Goal: Information Seeking & Learning: Learn about a topic

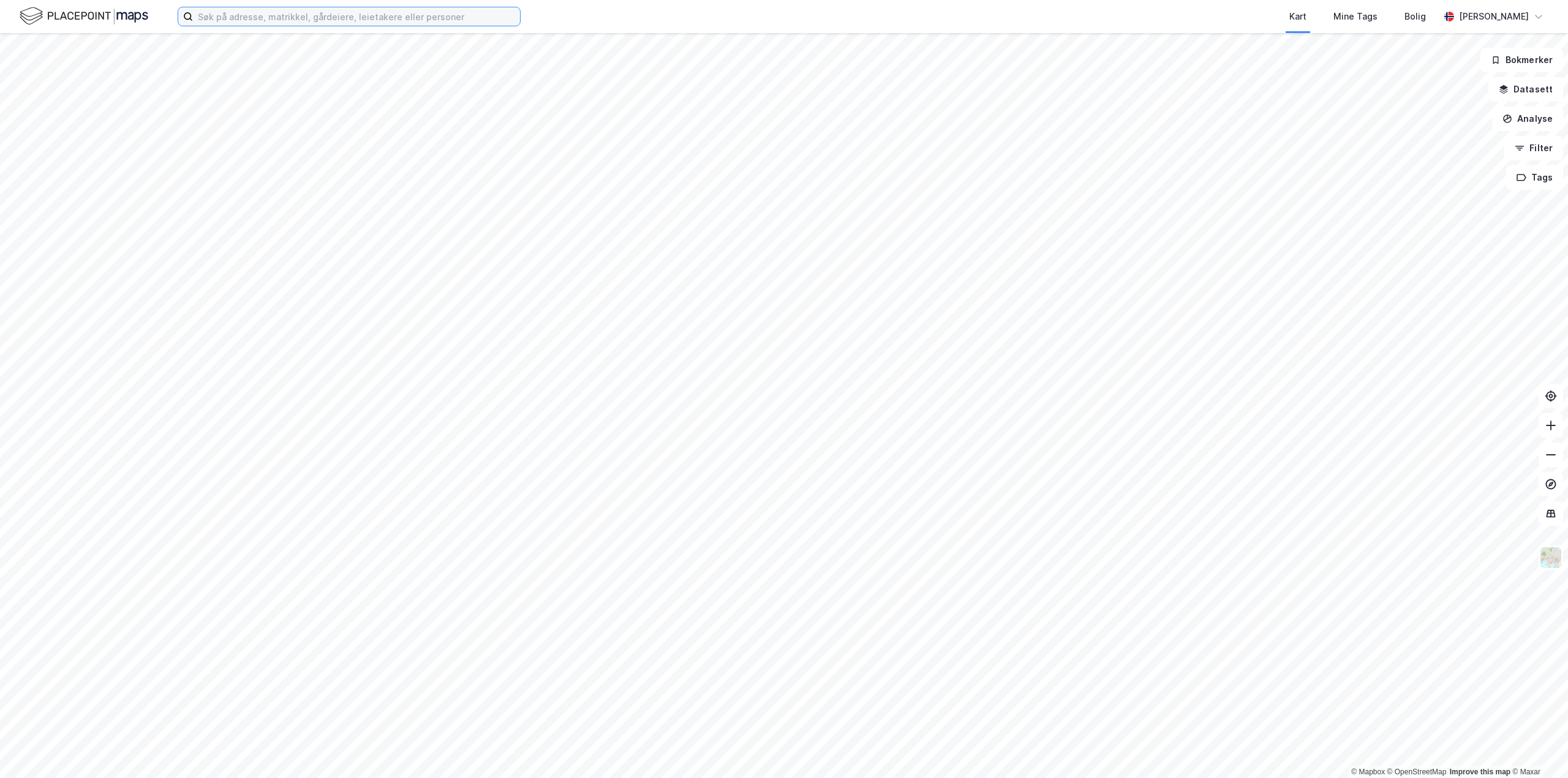
click at [243, 20] on input at bounding box center [357, 16] width 327 height 18
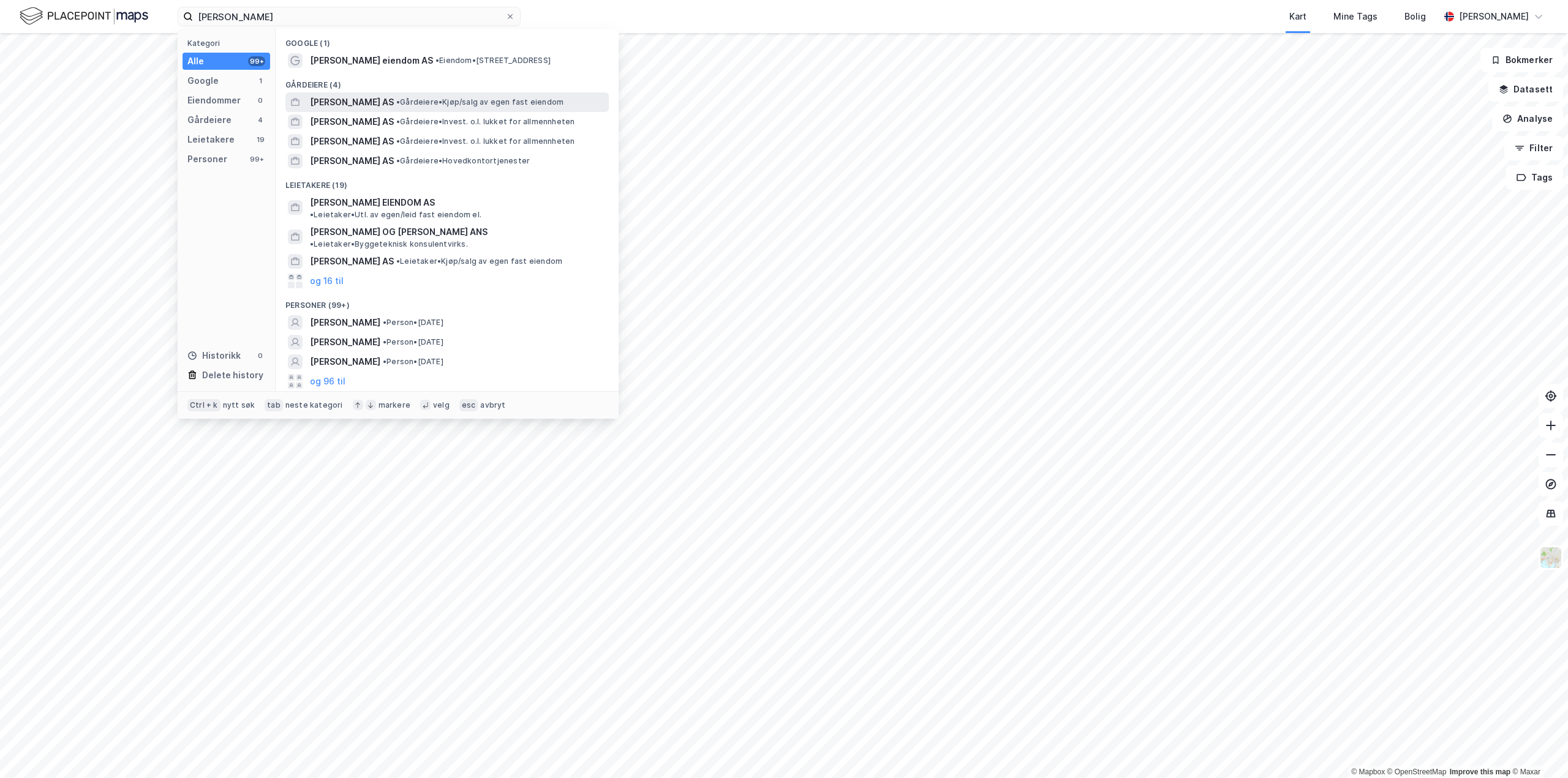
click at [389, 101] on span "[PERSON_NAME] AS" at bounding box center [352, 102] width 84 height 15
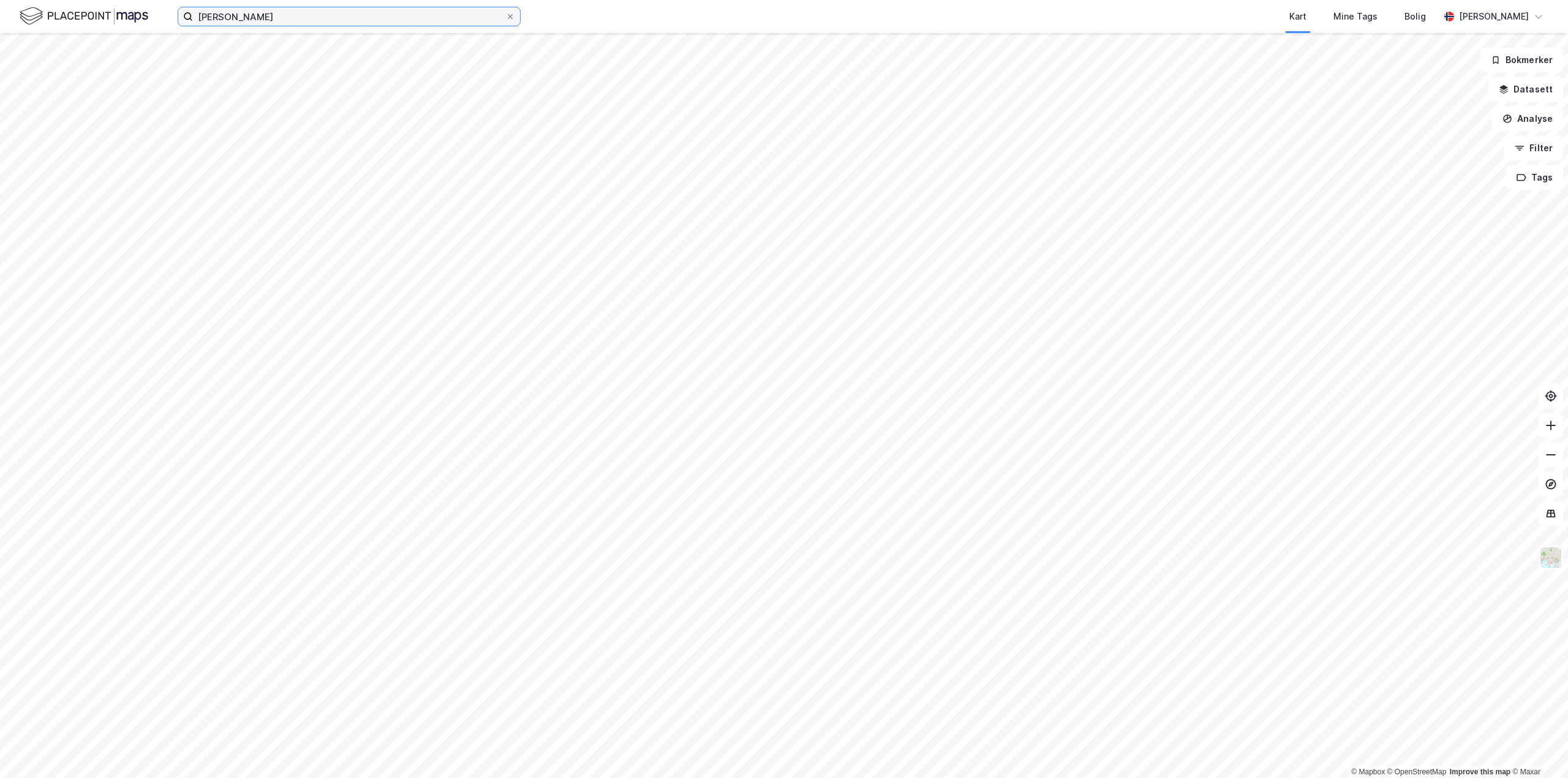
click at [332, 11] on input "[PERSON_NAME]" at bounding box center [349, 16] width 313 height 18
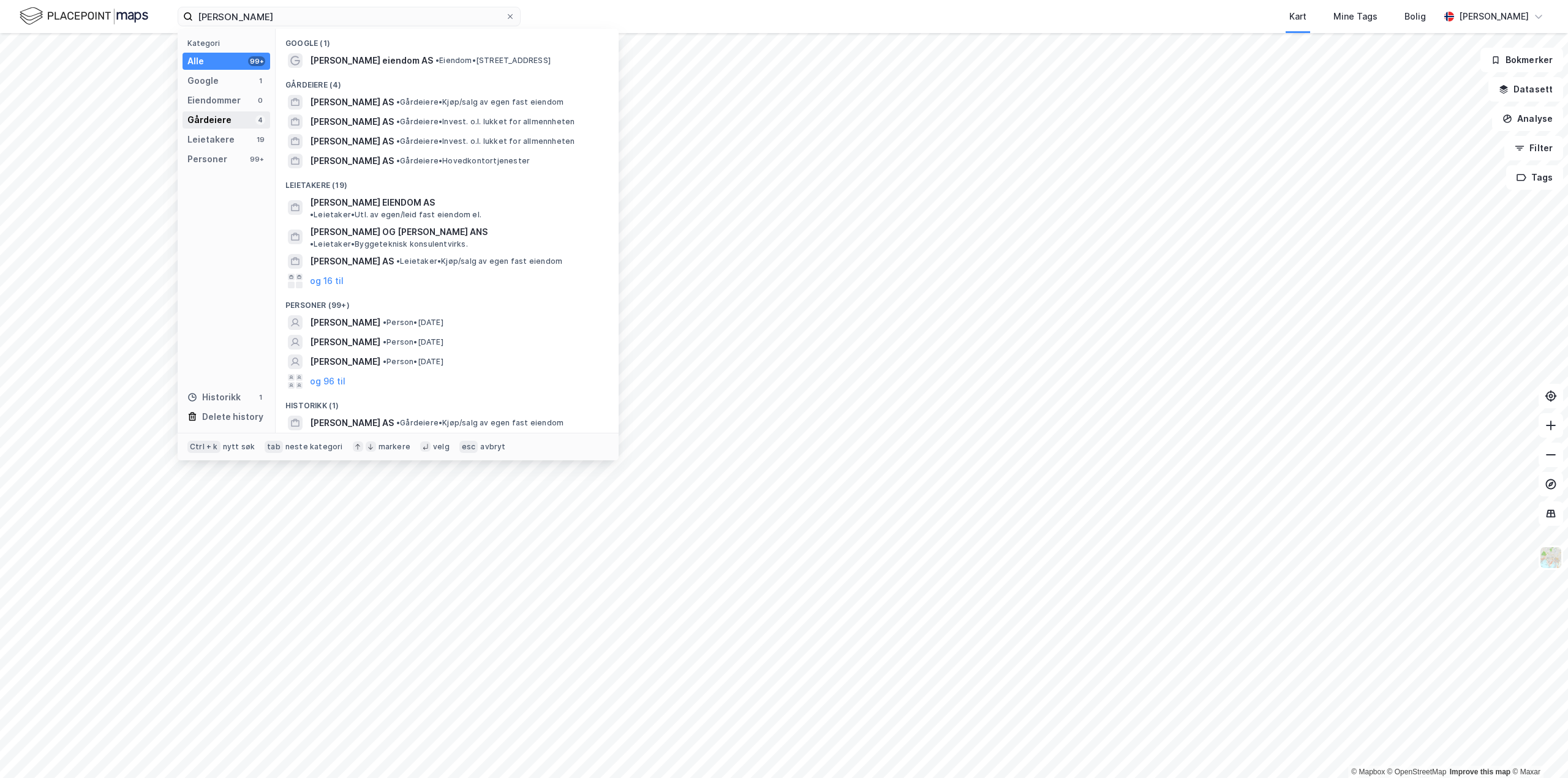
click at [213, 123] on div "Gårdeiere" at bounding box center [210, 120] width 44 height 15
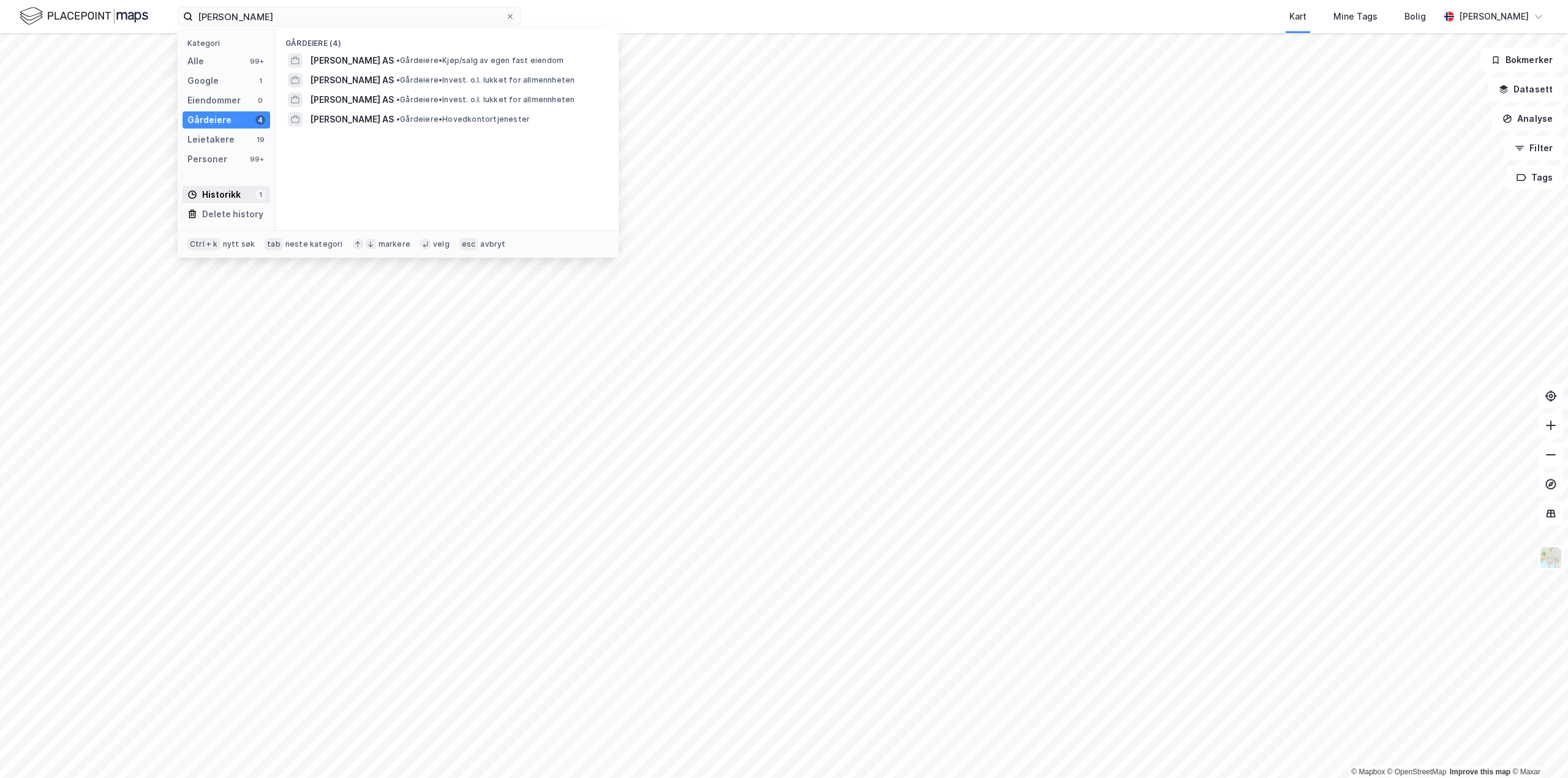
click at [213, 193] on div "Historikk" at bounding box center [214, 195] width 53 height 15
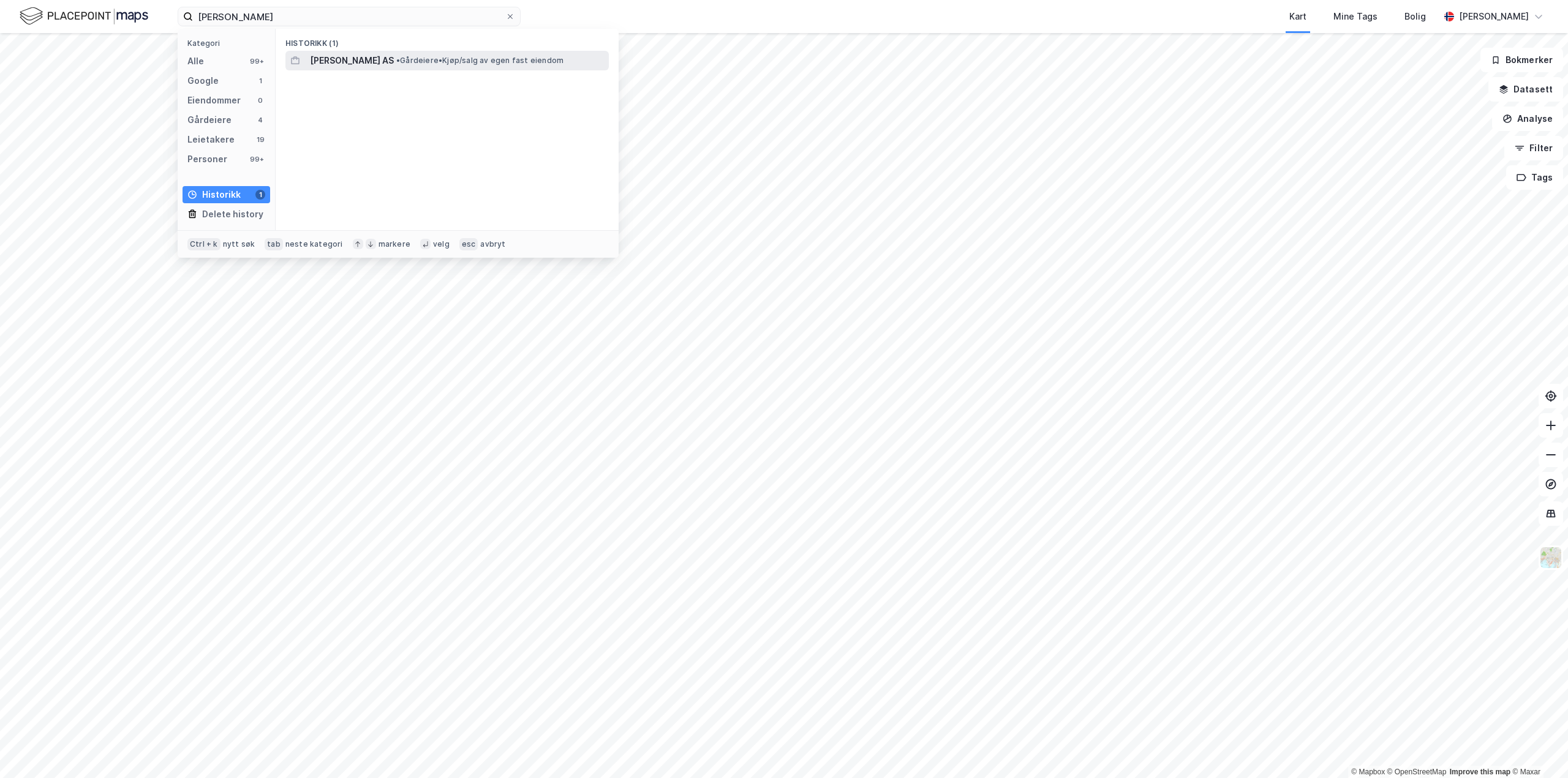
click at [347, 63] on span "[PERSON_NAME] AS" at bounding box center [352, 61] width 84 height 15
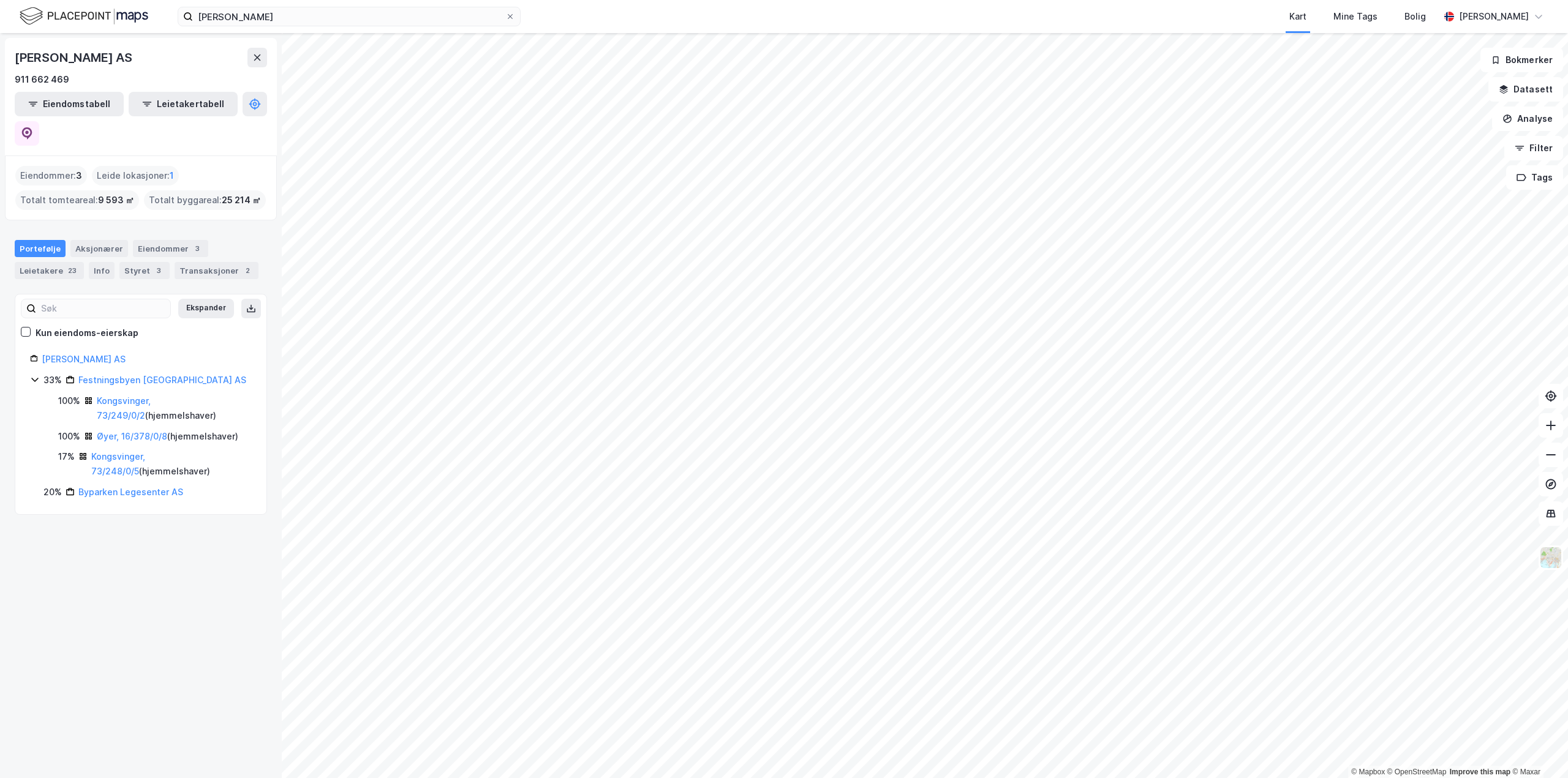
click at [52, 166] on div "Eiendommer : 3" at bounding box center [52, 176] width 72 height 20
click at [152, 240] on div "Eiendommer 3" at bounding box center [170, 248] width 75 height 17
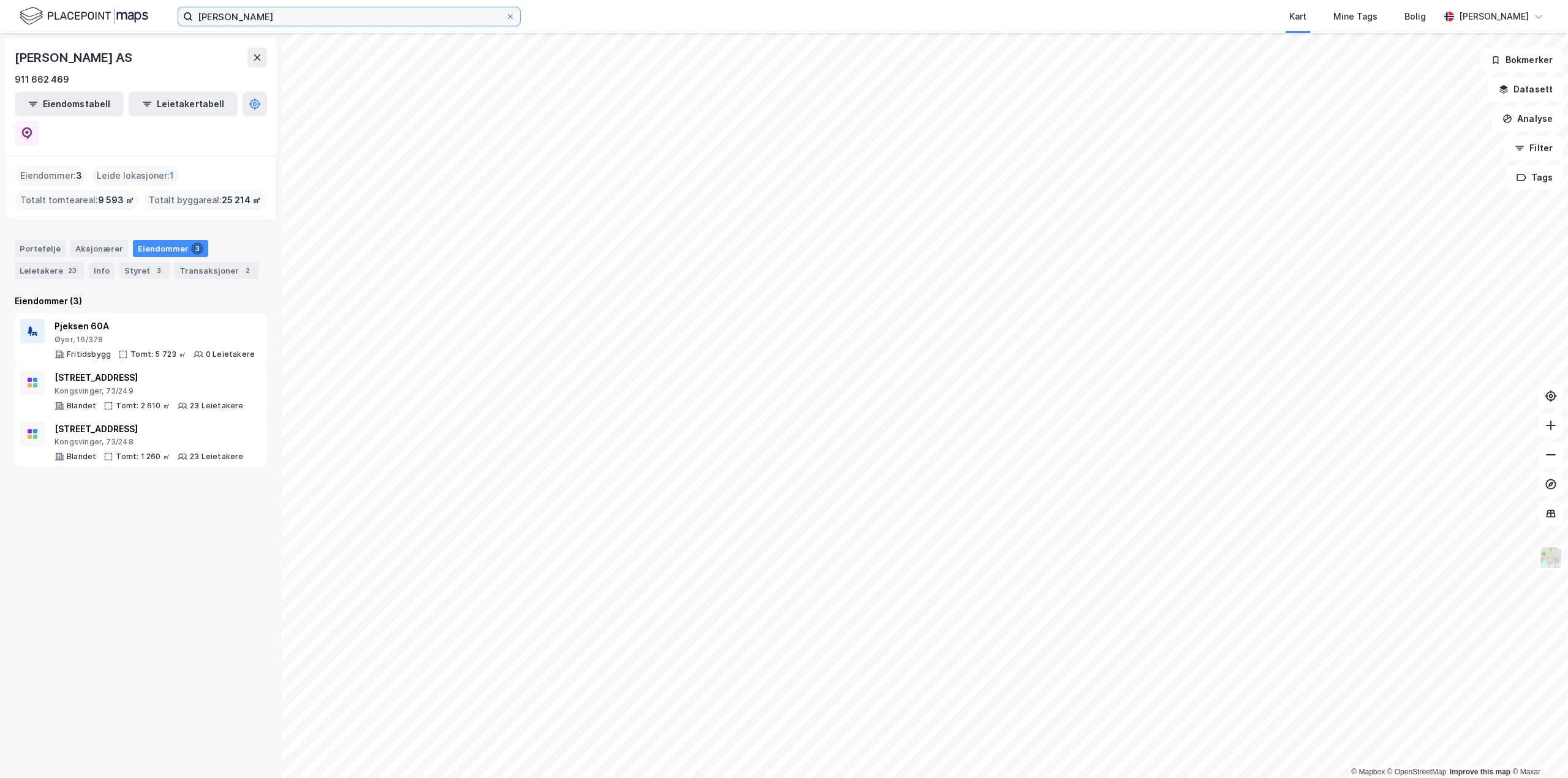
click at [261, 11] on input "[PERSON_NAME]" at bounding box center [349, 16] width 313 height 18
type input "rimfeldt eiendom"
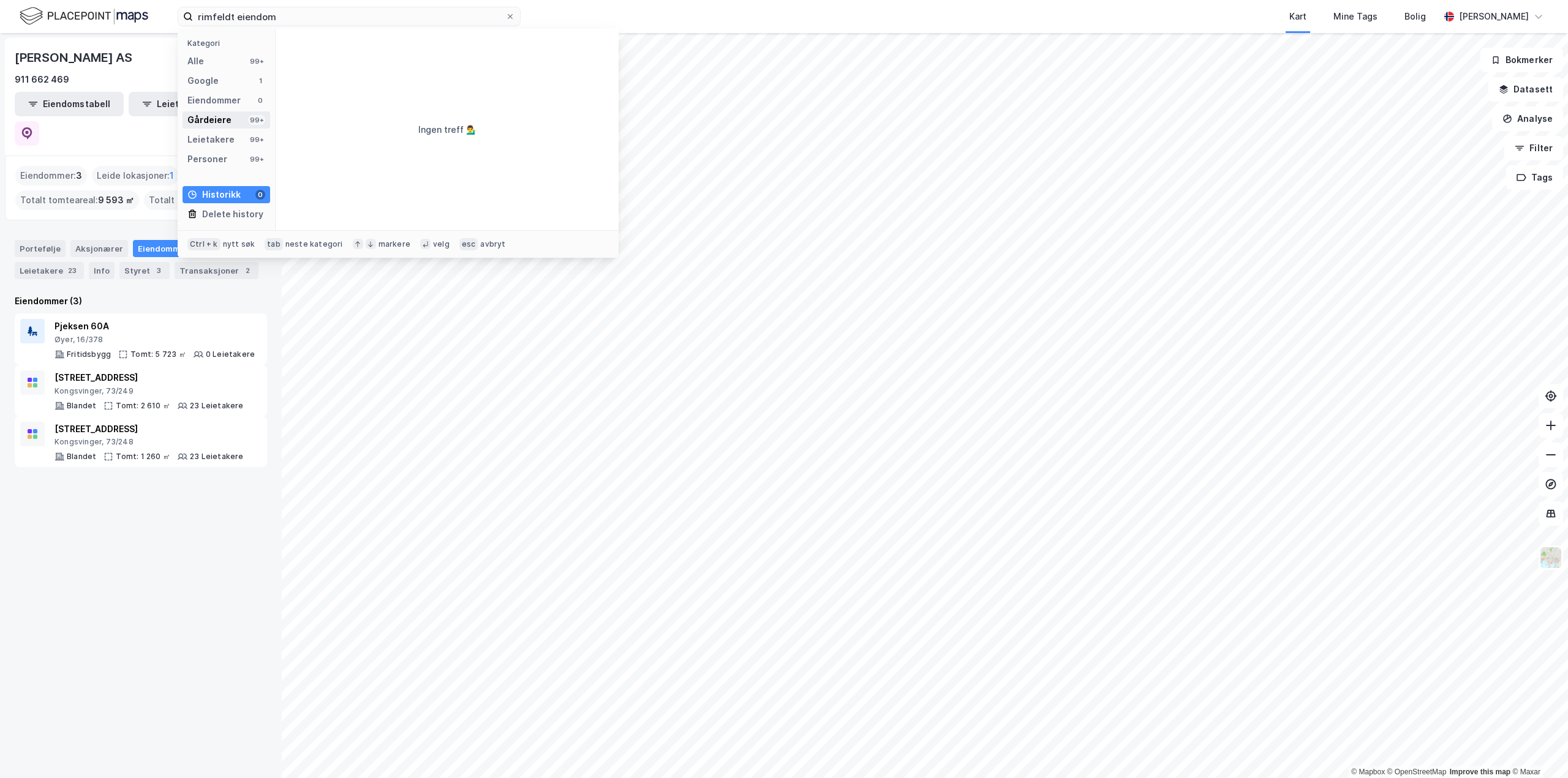
click at [219, 125] on div "Gårdeiere" at bounding box center [210, 120] width 44 height 15
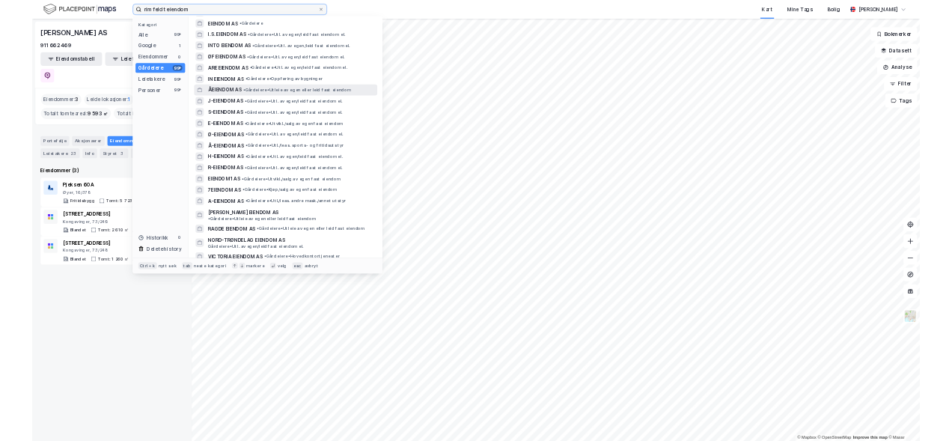
scroll to position [225, 0]
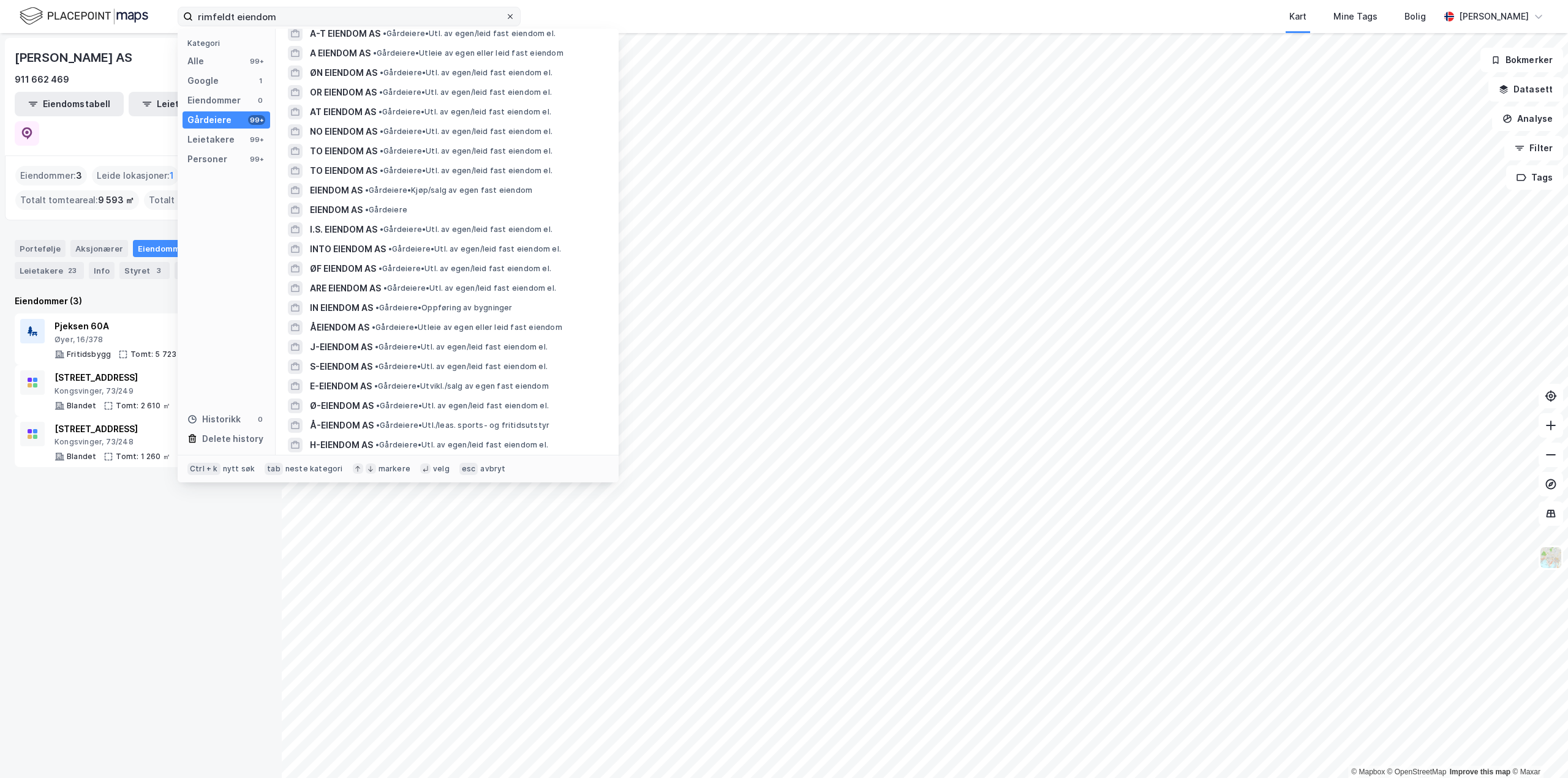
click at [509, 18] on icon at bounding box center [511, 16] width 5 height 5
click at [506, 18] on input "rimfeldt eiendom" at bounding box center [349, 16] width 313 height 18
